Goal: Book appointment/travel/reservation

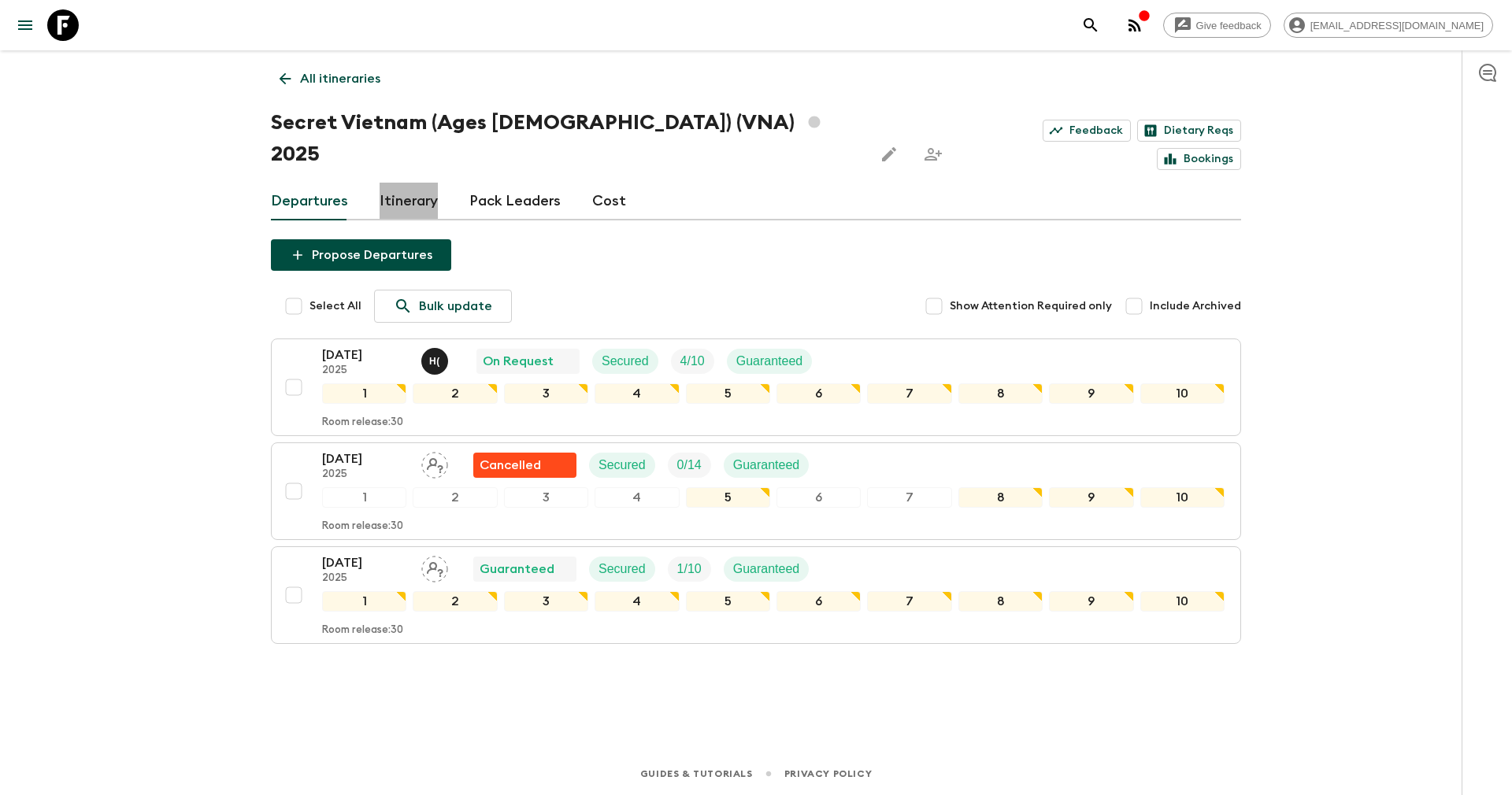
click at [417, 183] on link "Itinerary" at bounding box center [408, 201] width 58 height 38
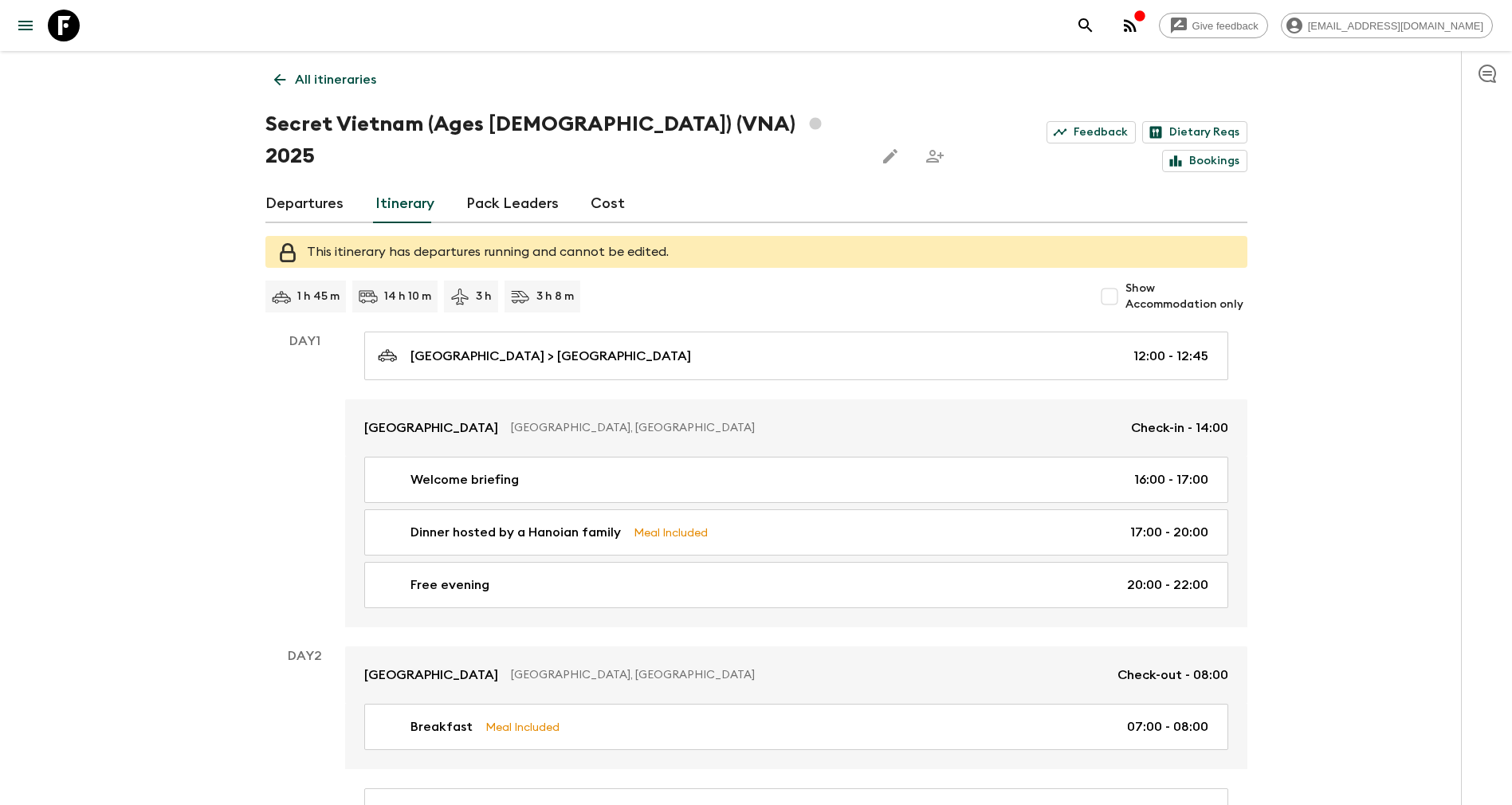
click at [275, 81] on icon at bounding box center [279, 80] width 12 height 12
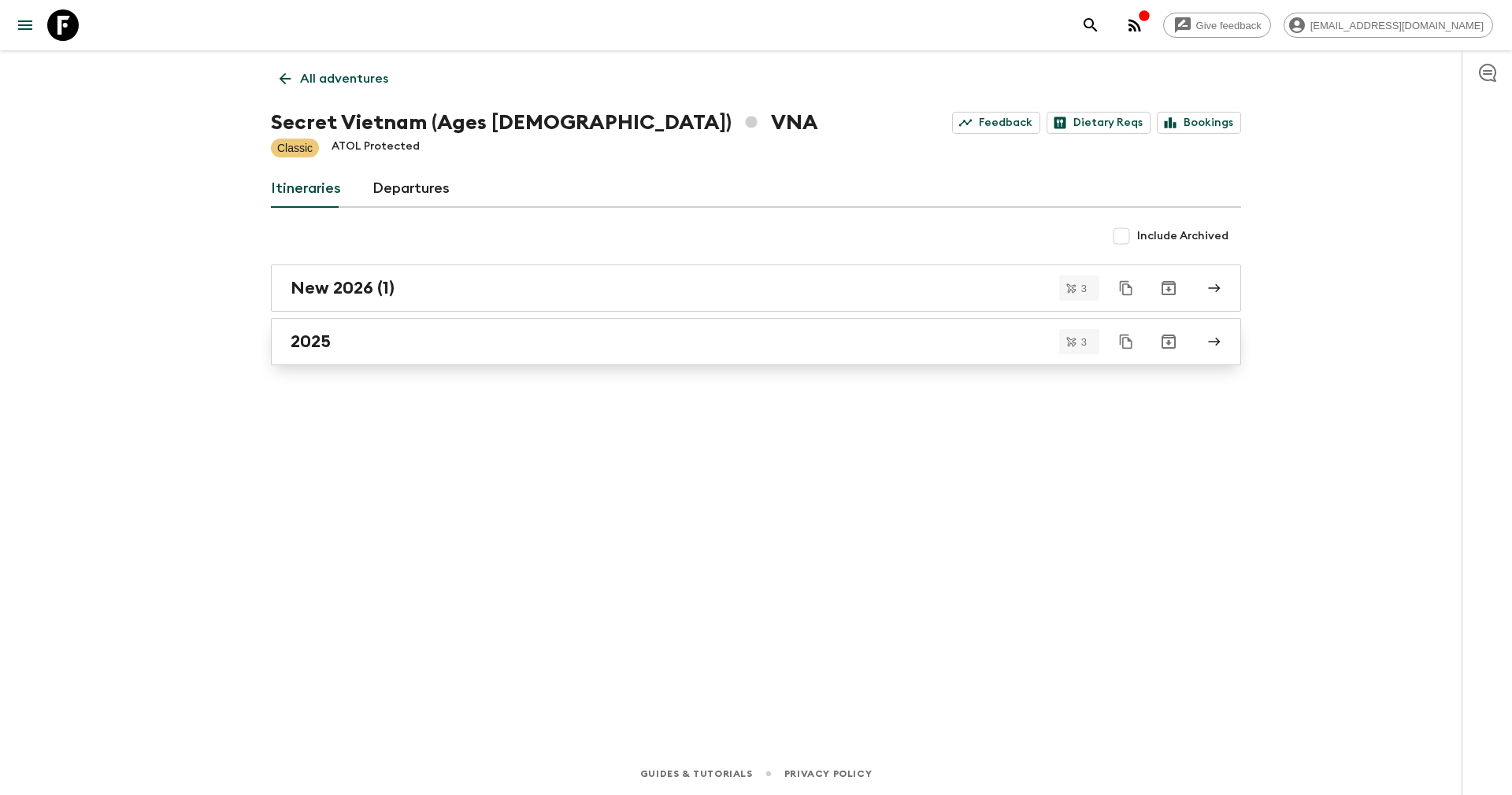
click at [372, 339] on div "2025" at bounding box center [740, 342] width 901 height 20
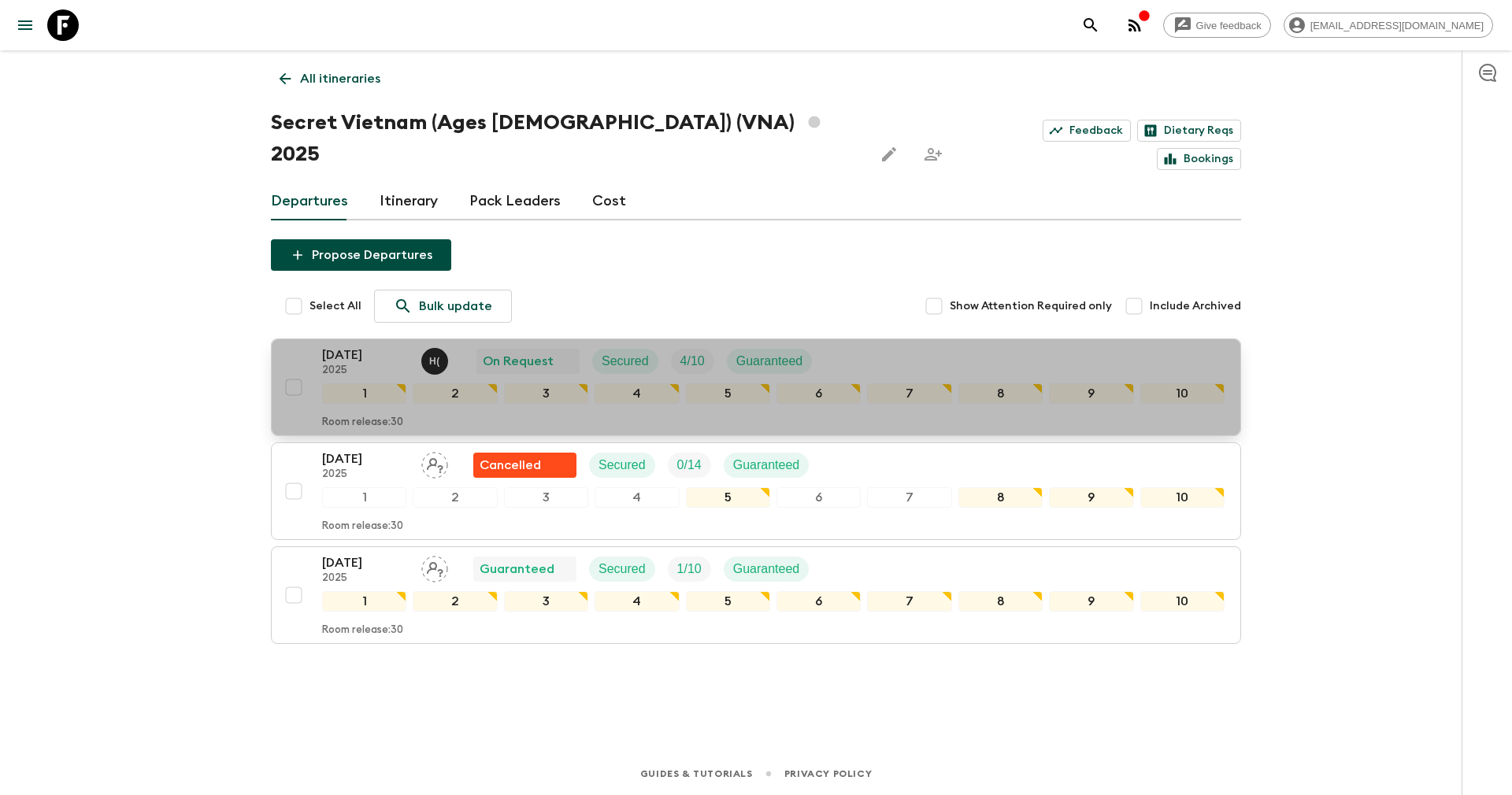
click at [359, 345] on p "[DATE]" at bounding box center [366, 354] width 86 height 19
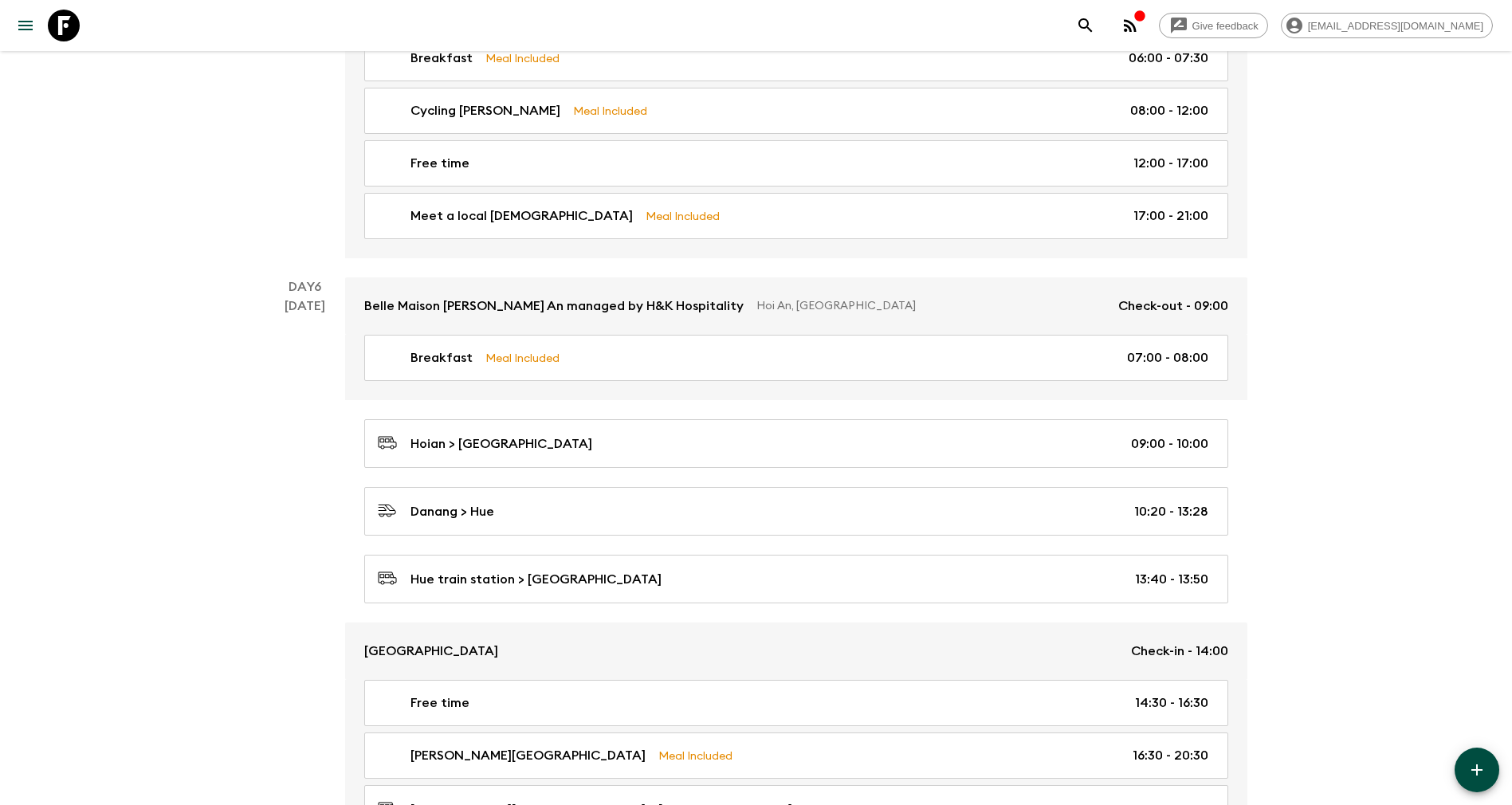
scroll to position [2510, 0]
